Goal: Transaction & Acquisition: Book appointment/travel/reservation

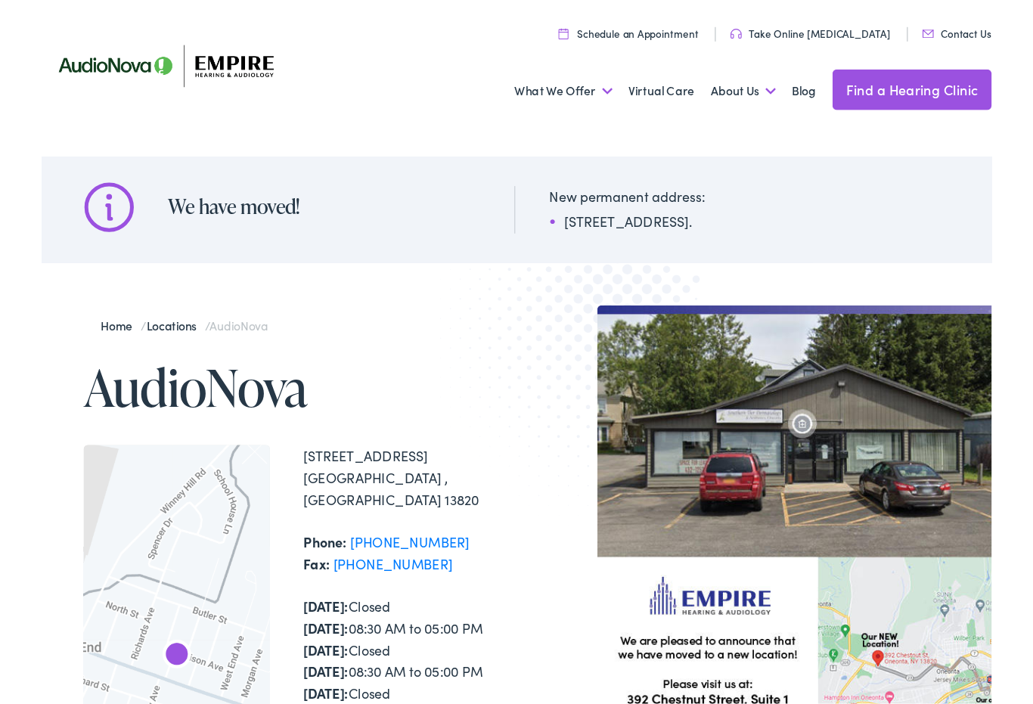
click at [211, 75] on img at bounding box center [158, 58] width 242 height 85
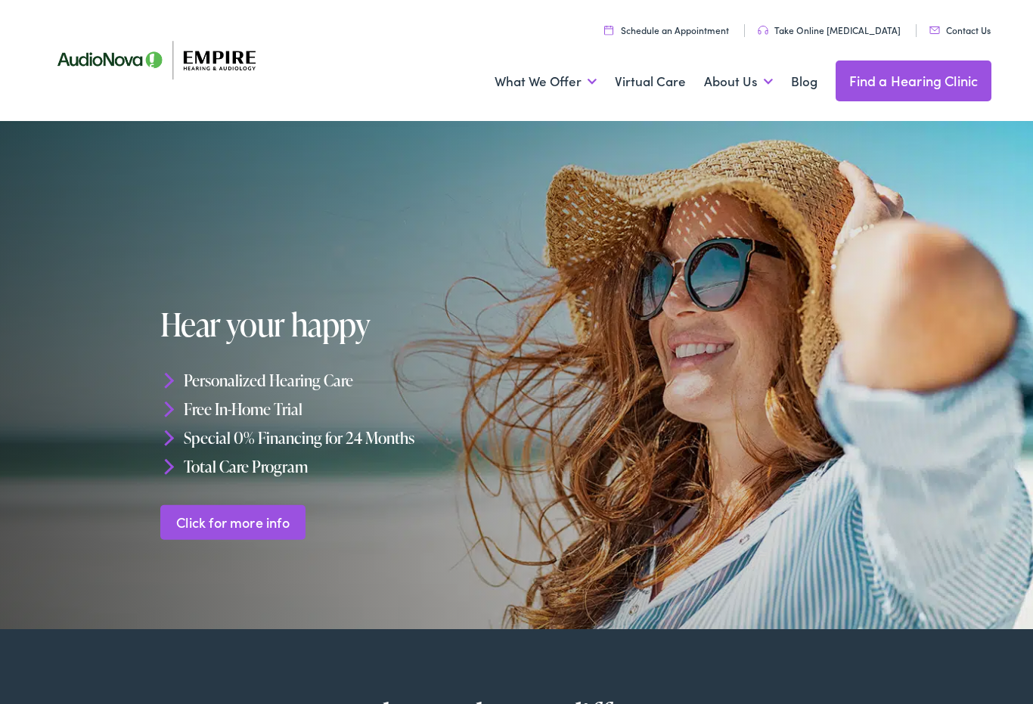
click at [909, 79] on link "Find a Hearing Clinic" at bounding box center [913, 80] width 156 height 41
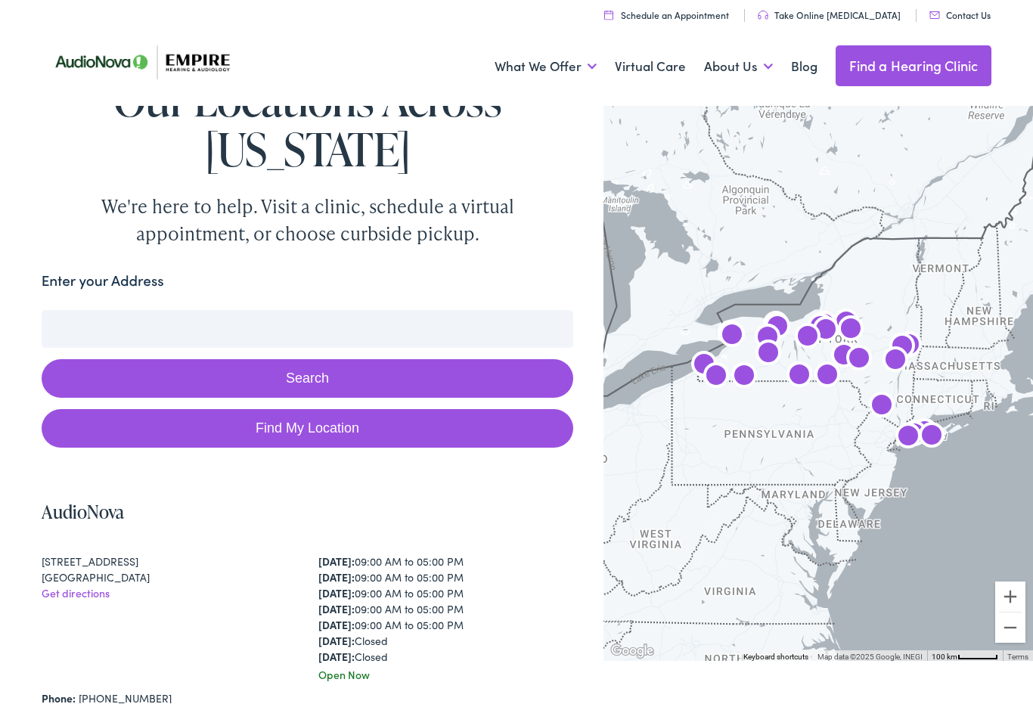
scroll to position [2, 0]
click at [83, 339] on input "Enter your Address" at bounding box center [308, 329] width 532 height 38
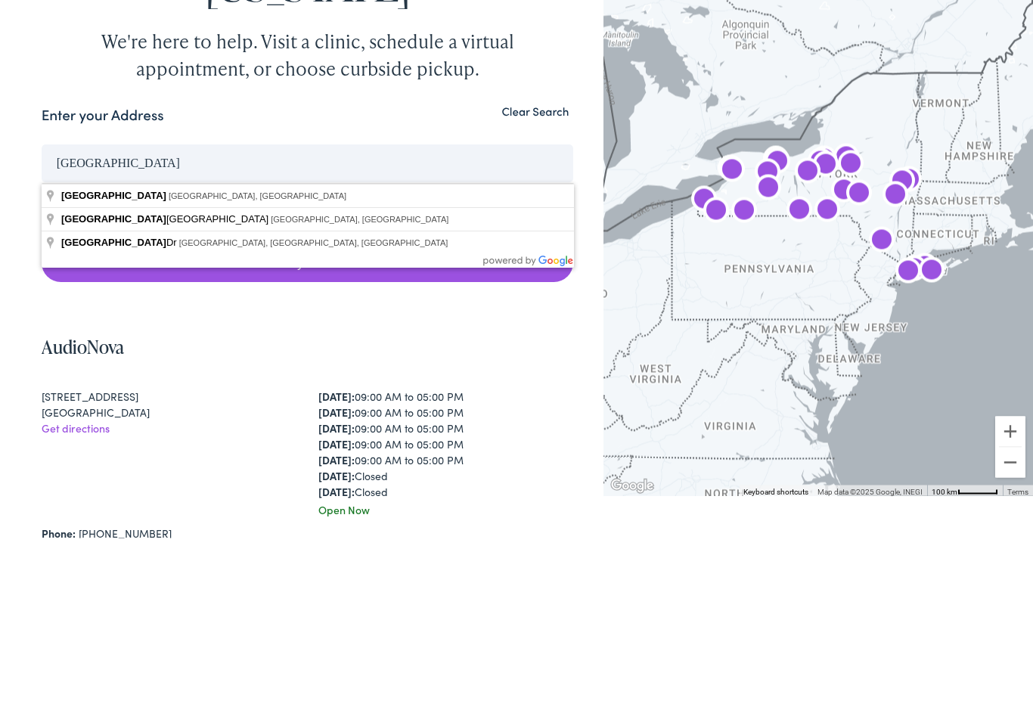
type input "Delhi, NY, USA"
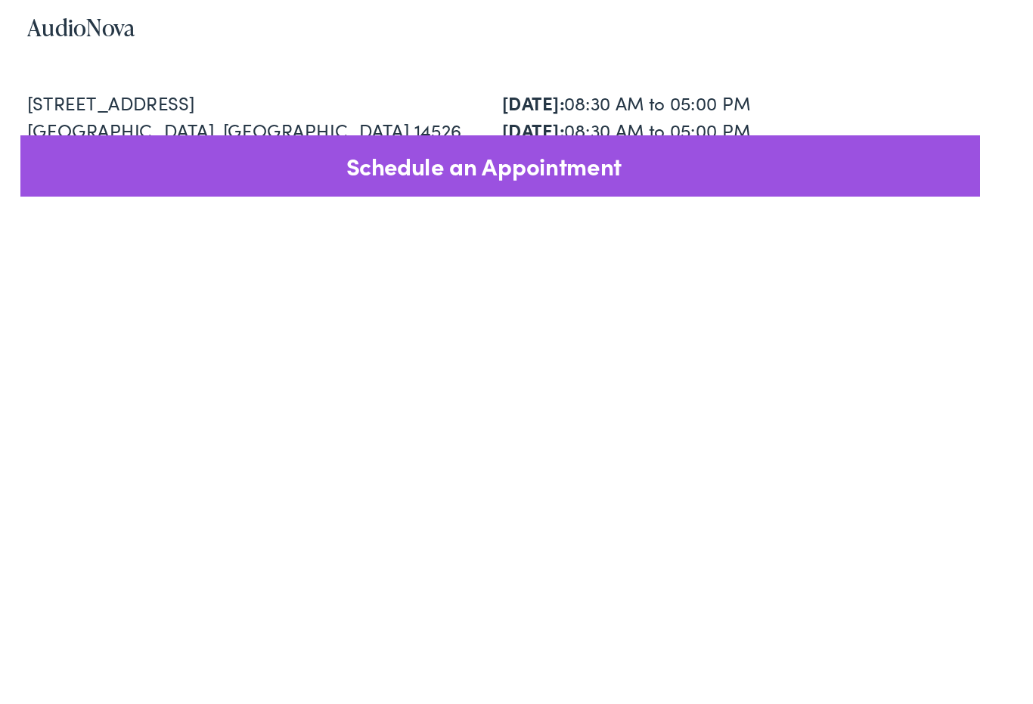
scroll to position [7074, 0]
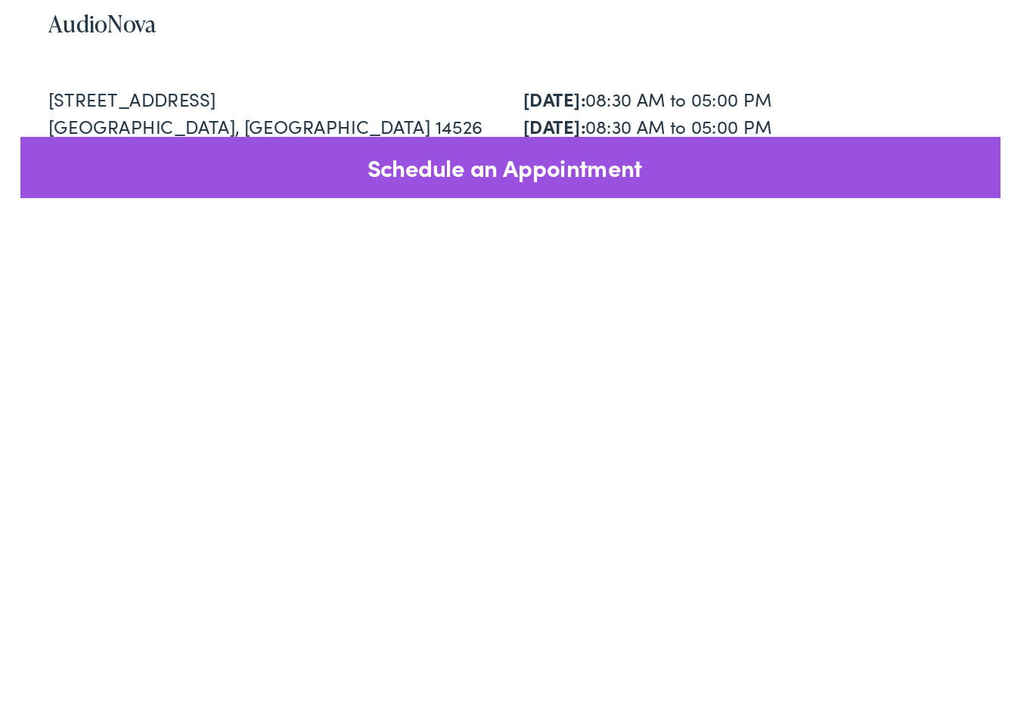
click at [102, 256] on link "Book an appointment" at bounding box center [92, 241] width 139 height 32
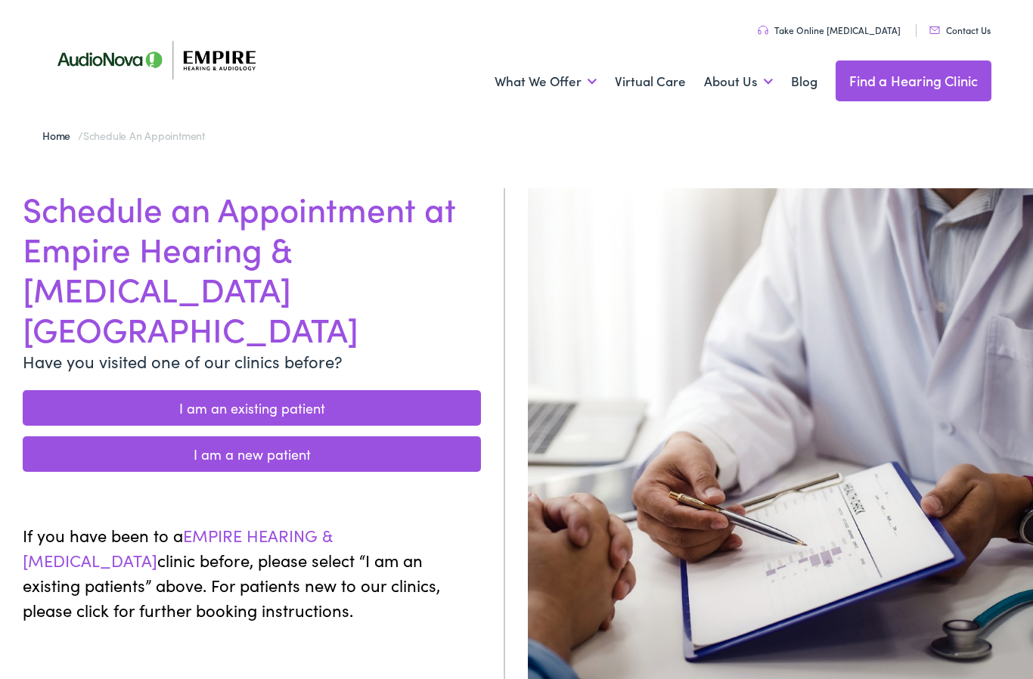
click at [205, 436] on link "I am a new patient" at bounding box center [252, 454] width 458 height 36
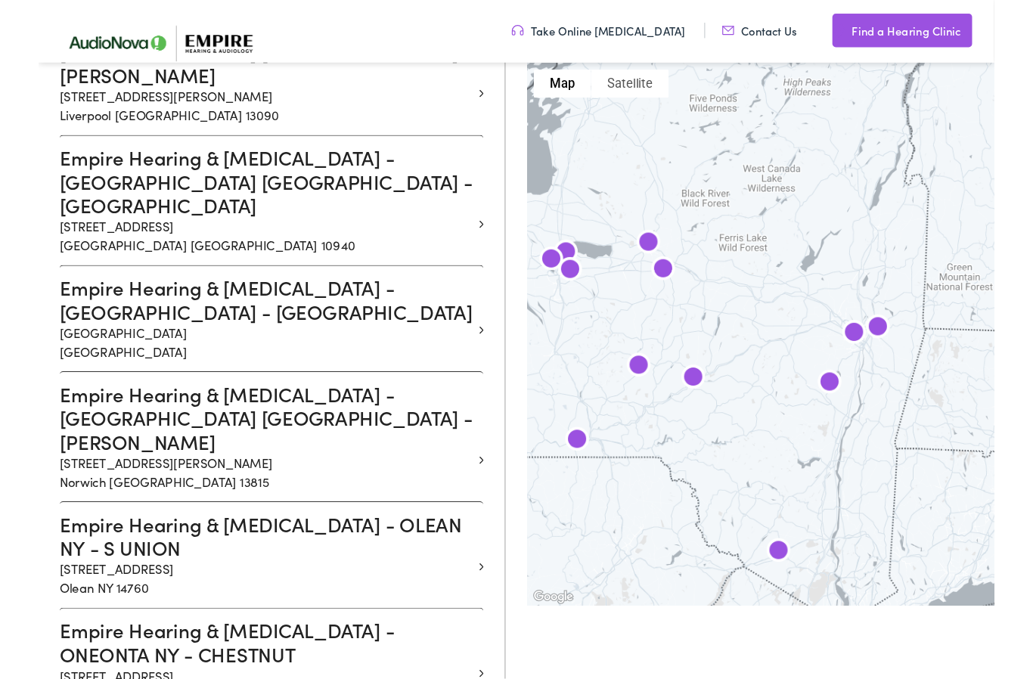
scroll to position [2041, 0]
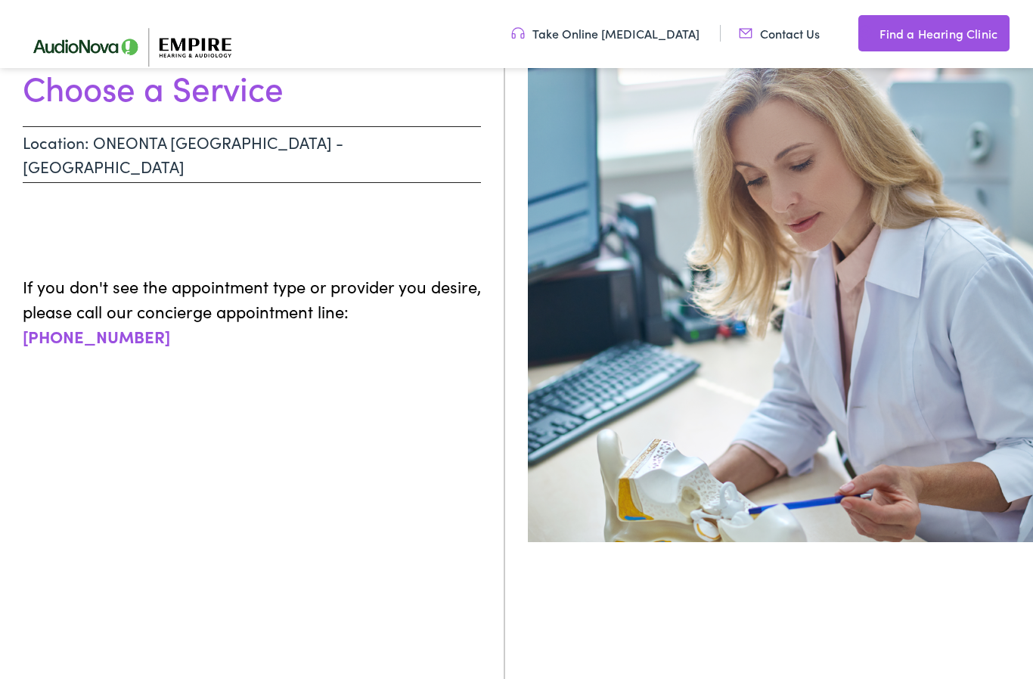
scroll to position [156, 0]
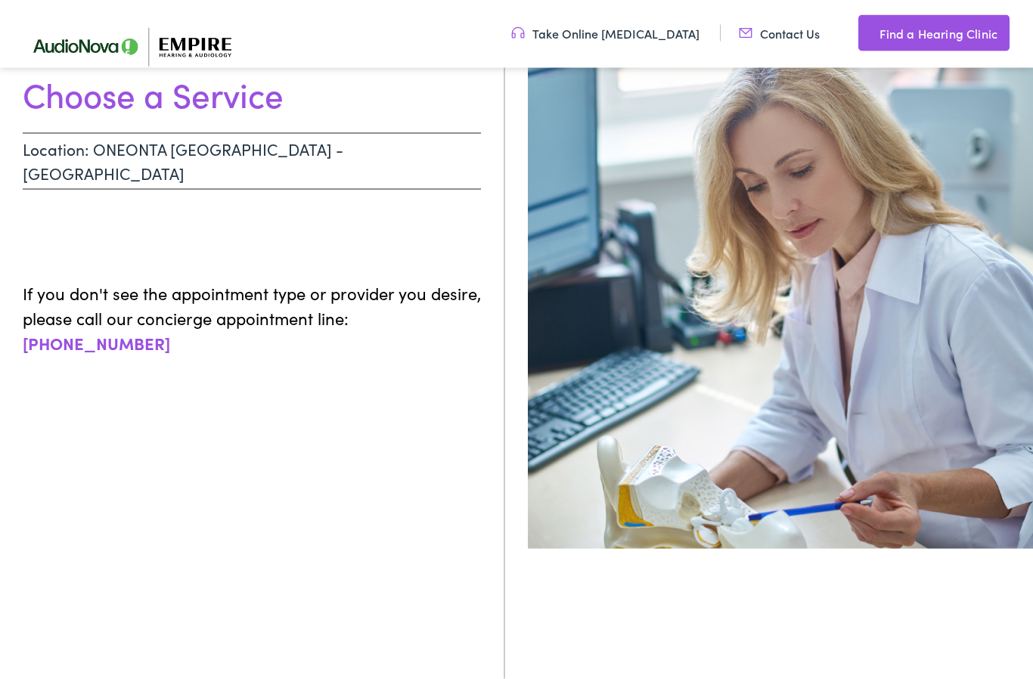
click at [141, 139] on p "Location: ONEONTA NY - CHESTNUT" at bounding box center [252, 161] width 458 height 57
click at [206, 102] on h1 "Choose a Service" at bounding box center [252, 94] width 458 height 40
click at [228, 88] on img at bounding box center [141, 47] width 249 height 88
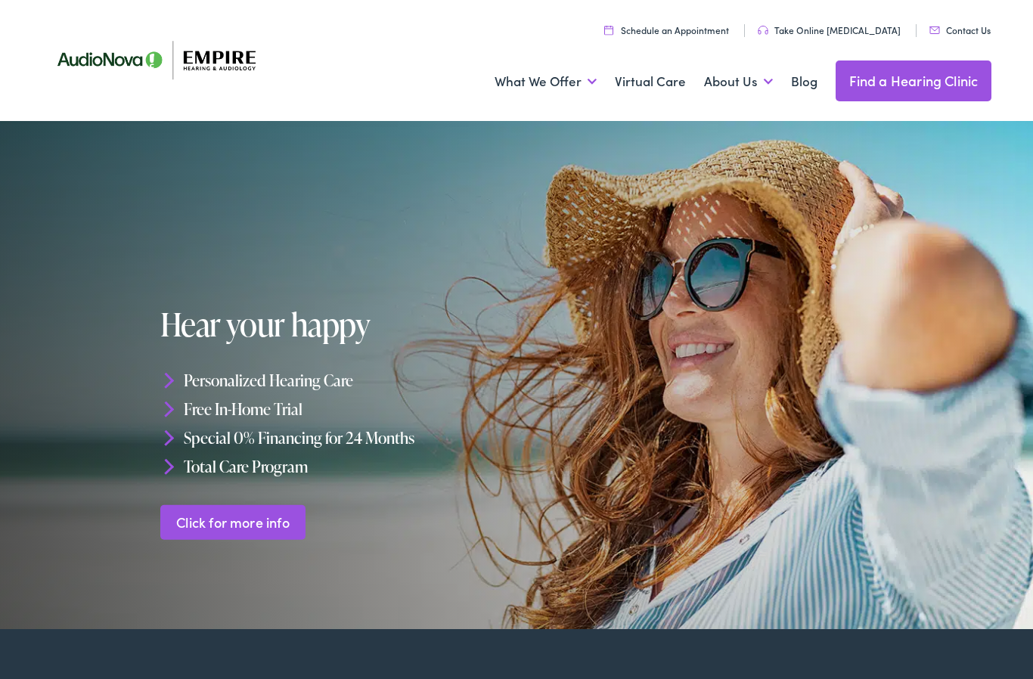
click at [0, 0] on link "Hearing Aids" at bounding box center [0, 0] width 0 height 0
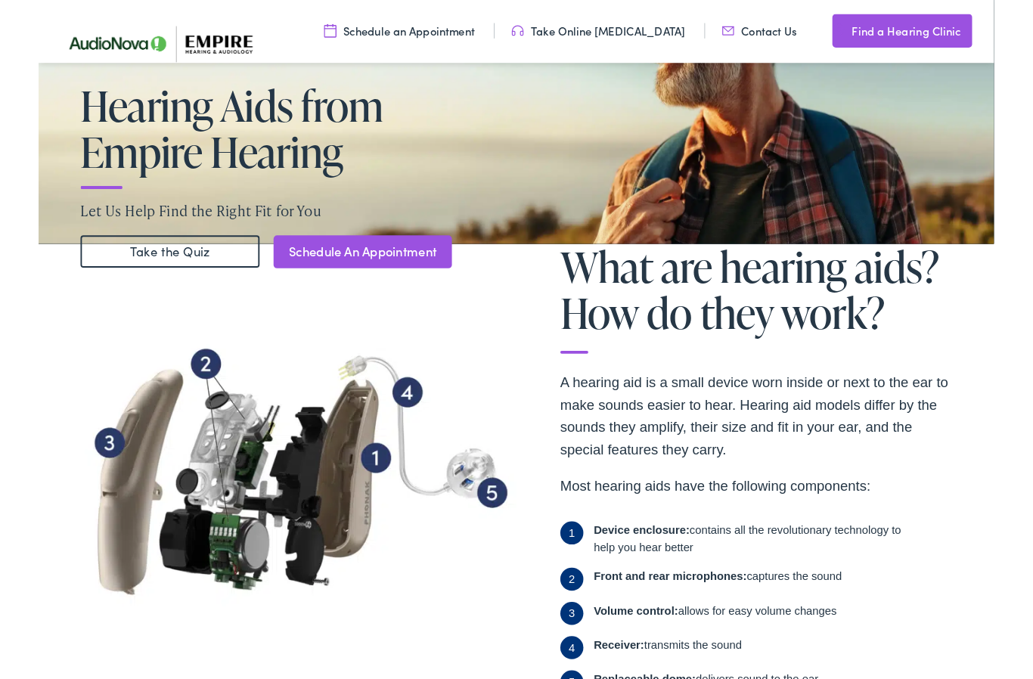
scroll to position [191, 0]
